Goal: Task Accomplishment & Management: Use online tool/utility

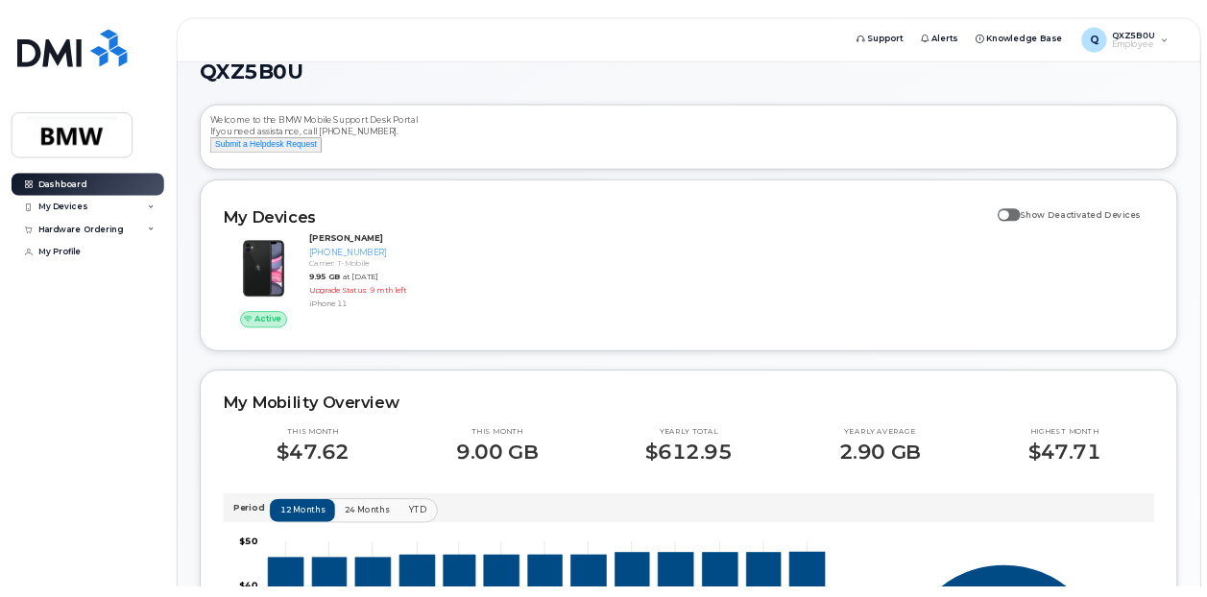
scroll to position [96, 0]
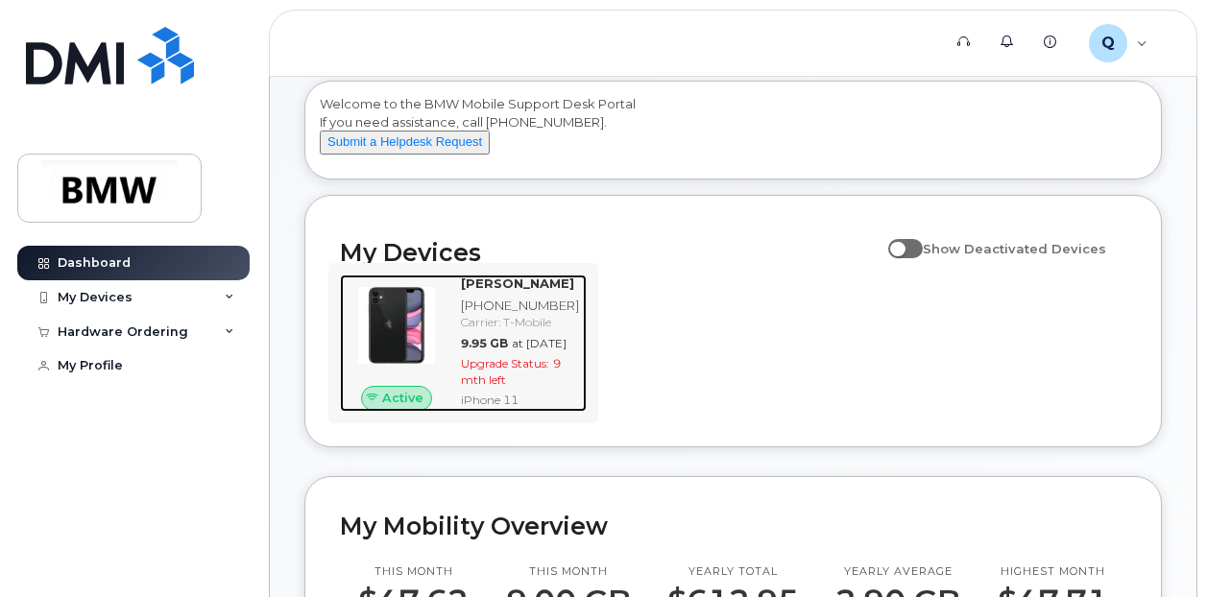
click at [512, 311] on div "[PERSON_NAME] [PHONE_NUMBER] Carrier: T-Mobile 9.95 GB at [DATE] Upgrade Status…" at bounding box center [519, 343] width 133 height 137
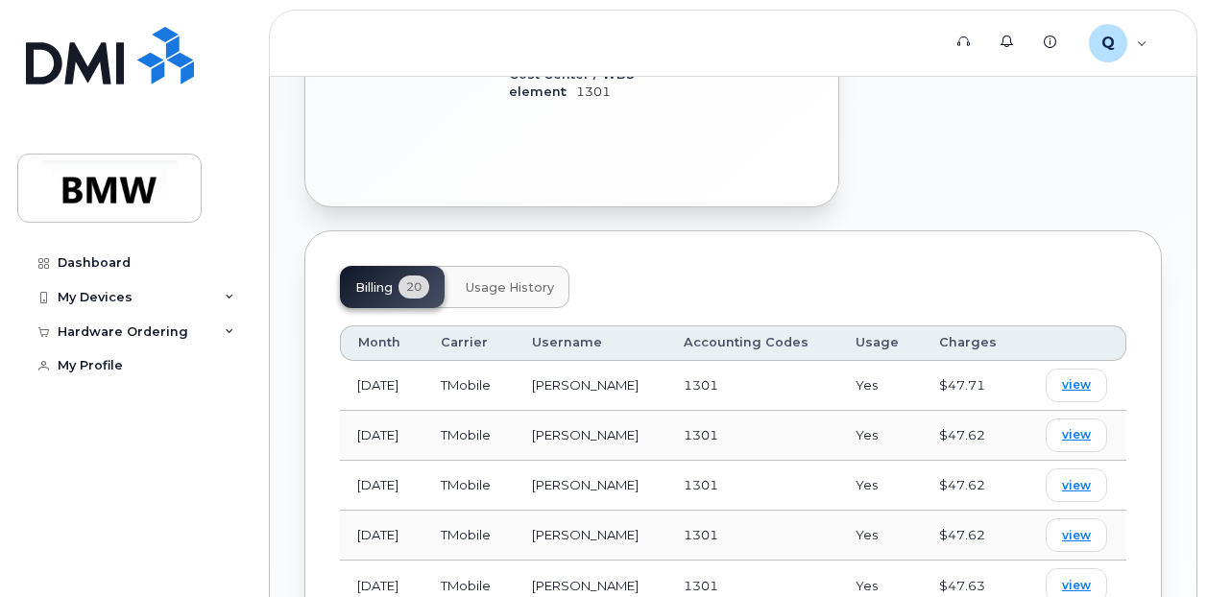
scroll to position [864, 0]
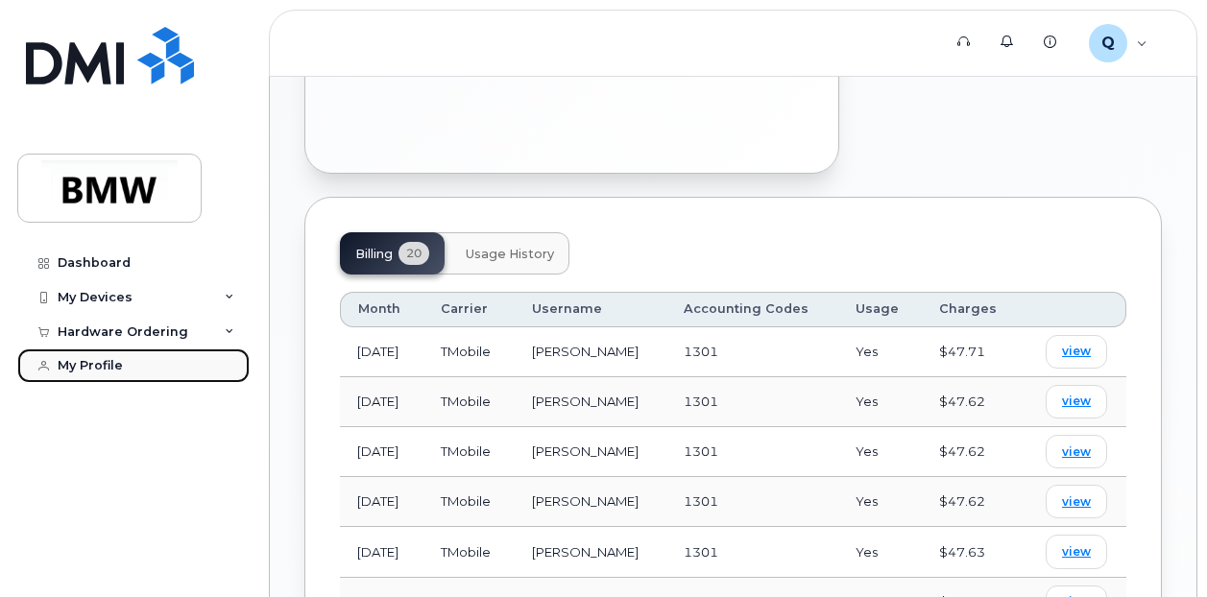
click at [166, 363] on link "My Profile" at bounding box center [133, 366] width 232 height 35
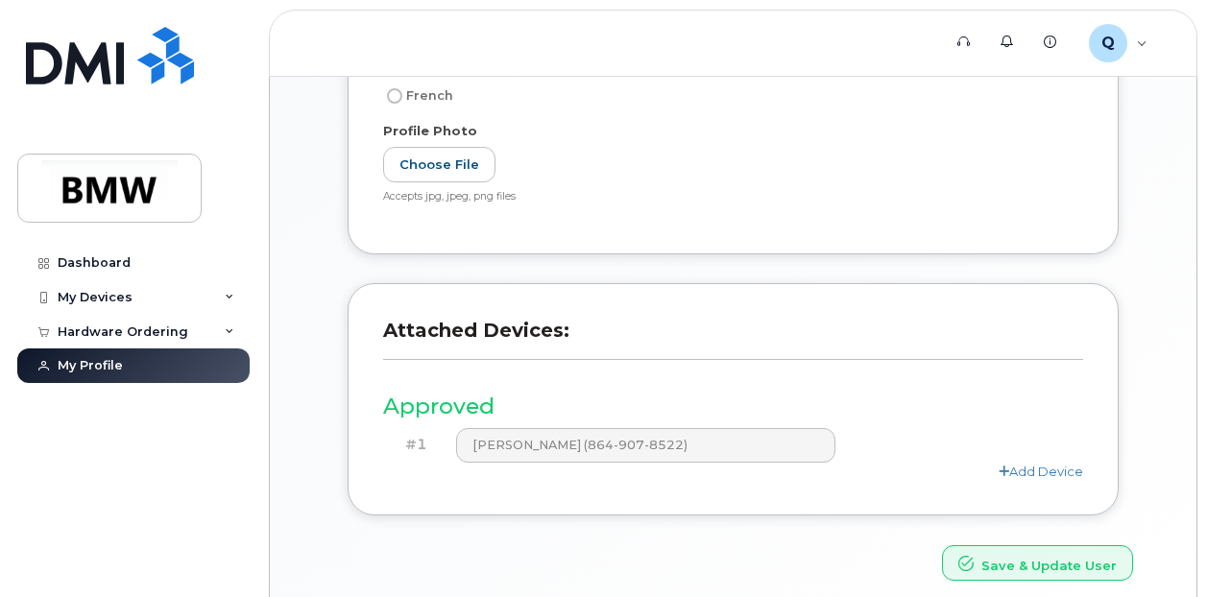
scroll to position [480, 0]
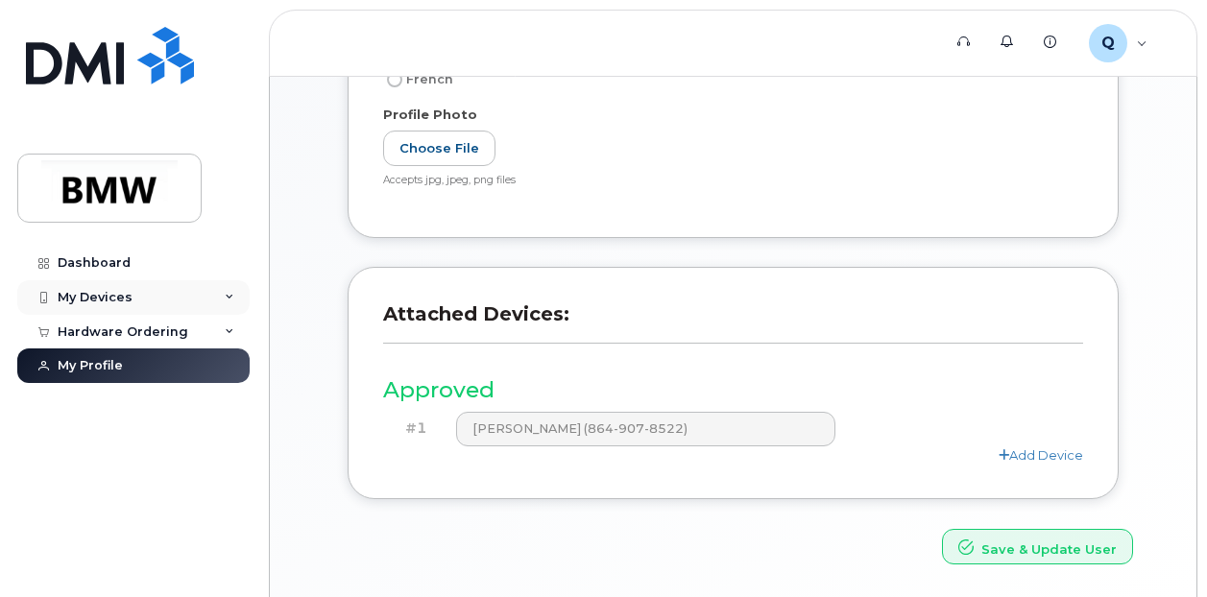
click at [158, 295] on div "My Devices" at bounding box center [133, 297] width 232 height 35
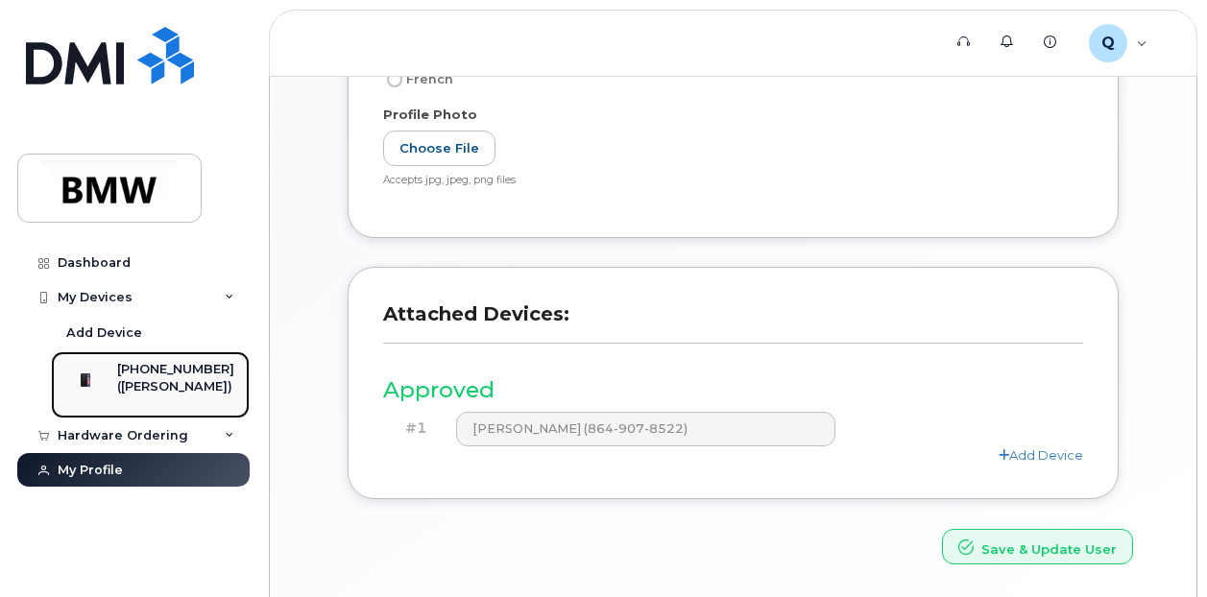
click at [179, 364] on div "[PHONE_NUMBER]" at bounding box center [175, 369] width 117 height 17
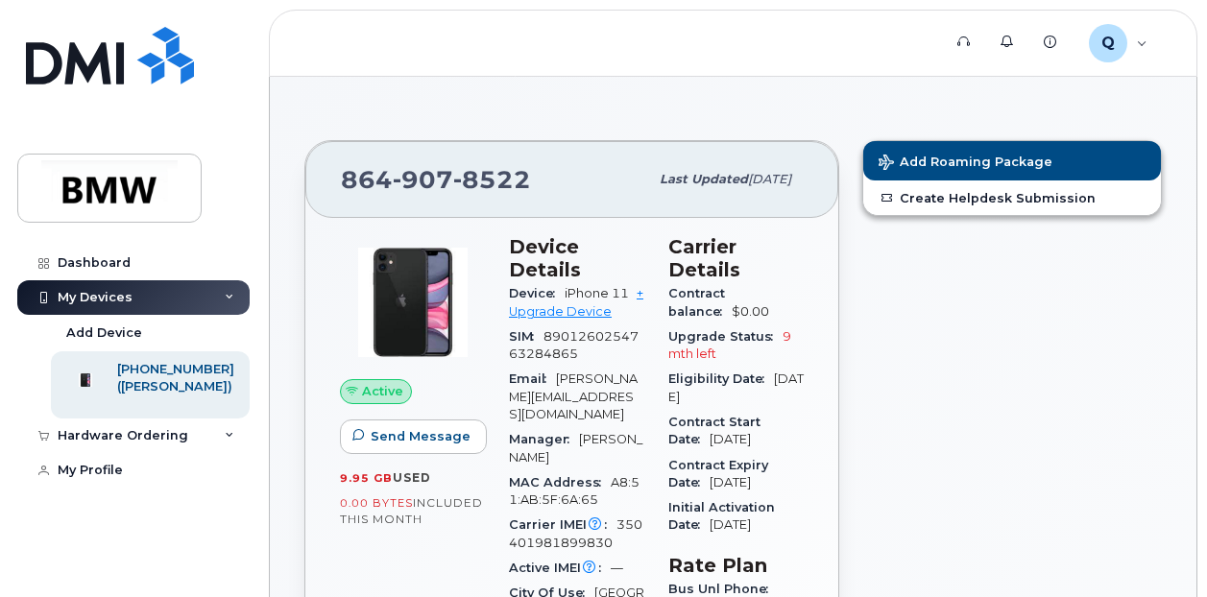
click at [593, 382] on span "randy.curry_jr@bmwmcext.com" at bounding box center [573, 397] width 129 height 50
click at [591, 307] on link "+ Upgrade Device" at bounding box center [576, 302] width 134 height 32
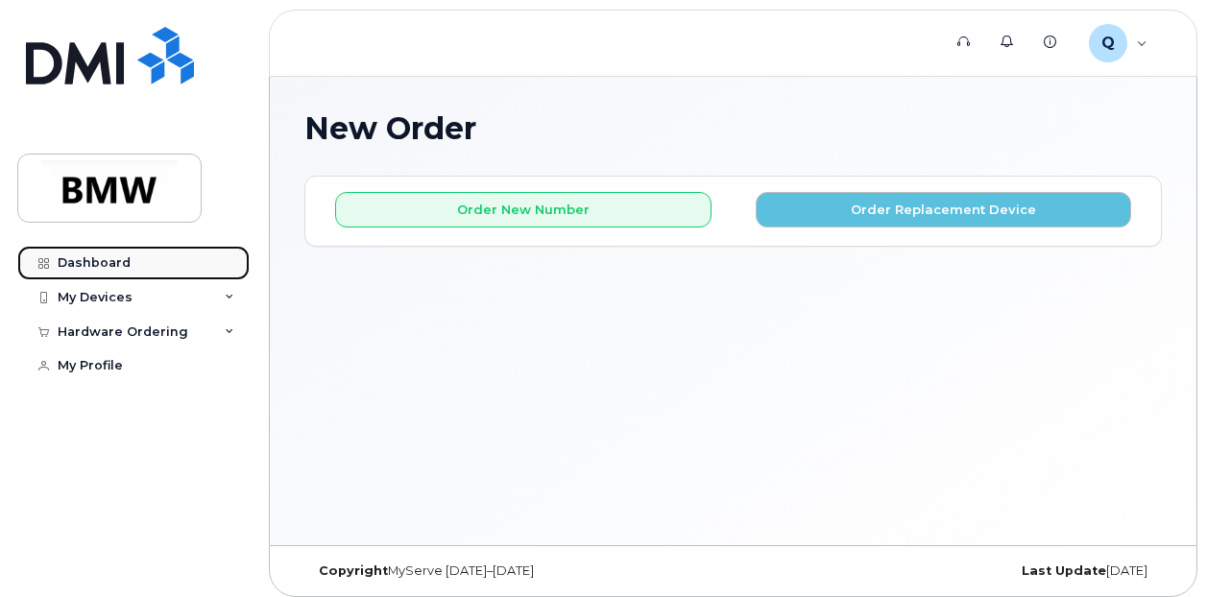
click at [120, 260] on div "Dashboard" at bounding box center [94, 262] width 73 height 15
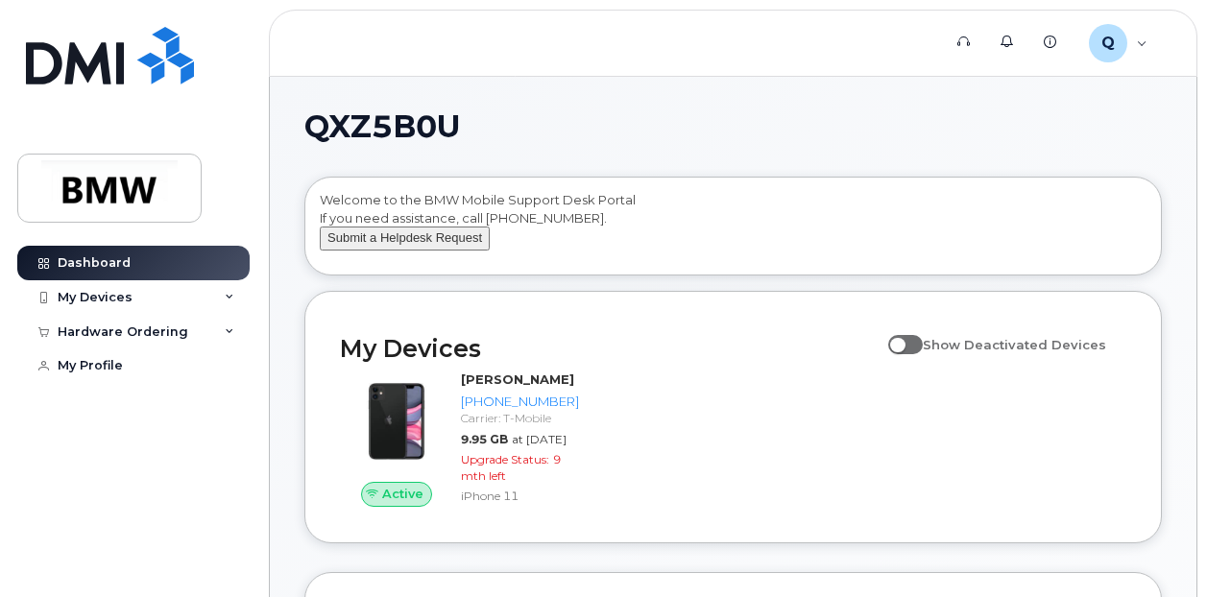
click at [448, 251] on button "Submit a Helpdesk Request" at bounding box center [405, 239] width 170 height 24
